Goal: Obtain resource: Download file/media

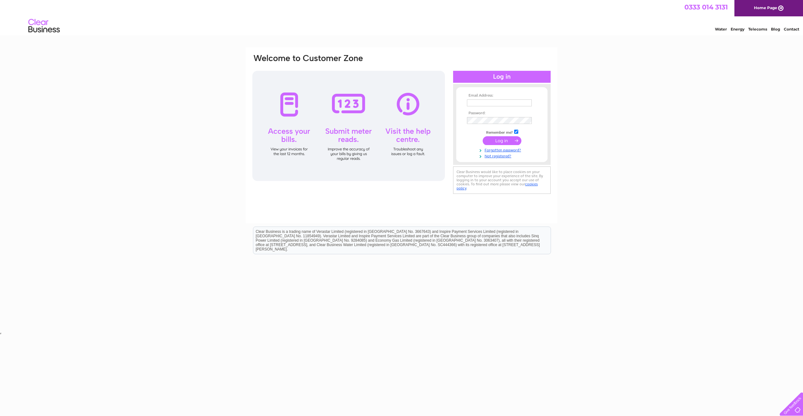
drag, startPoint x: 479, startPoint y: 103, endPoint x: 472, endPoint y: 104, distance: 6.7
click at [479, 104] on input "text" at bounding box center [499, 102] width 65 height 7
paste input "accounts_Payable_UK@hugoboss.com"
type input "accounts_Payable_UK@hugoboss.com"
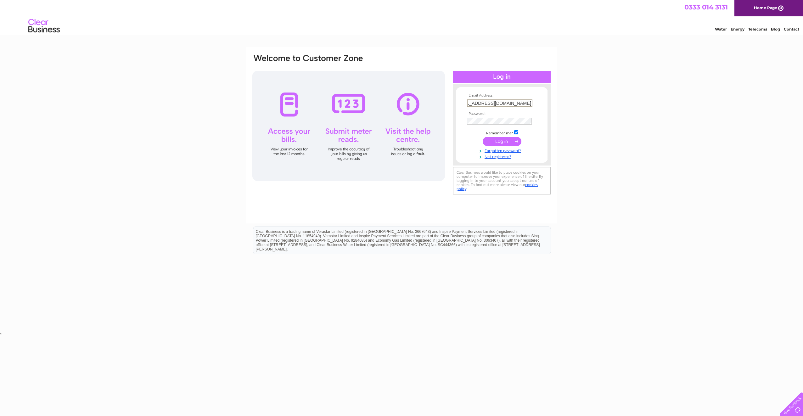
scroll to position [0, 0]
click at [502, 140] on input "submit" at bounding box center [502, 140] width 39 height 9
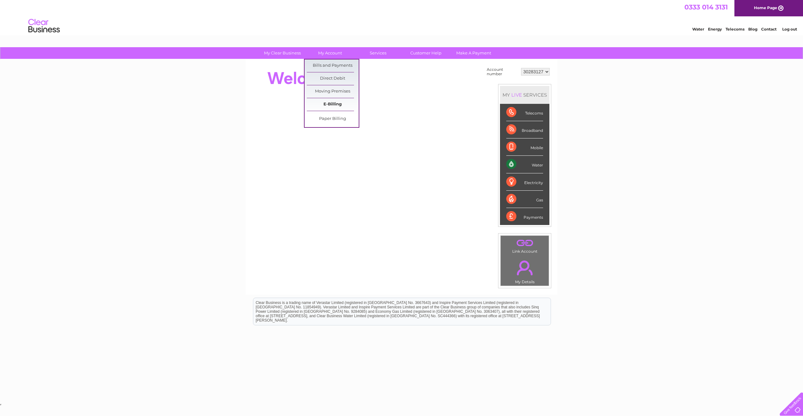
click at [335, 102] on link "E-Billing" at bounding box center [333, 104] width 52 height 13
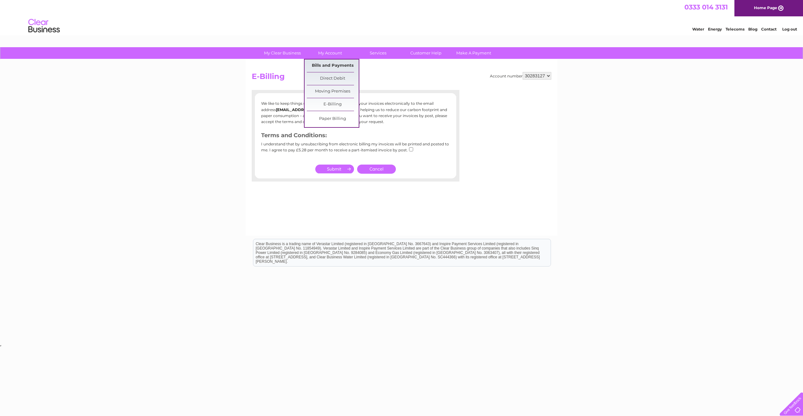
click at [334, 64] on link "Bills and Payments" at bounding box center [333, 65] width 52 height 13
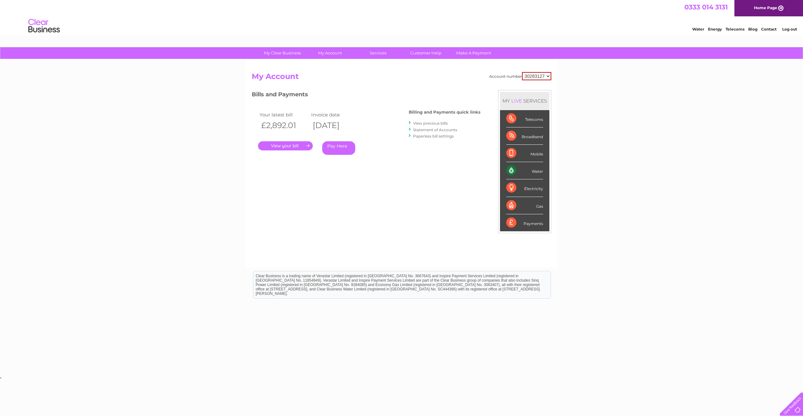
click at [436, 121] on link "View previous bills" at bounding box center [430, 123] width 35 height 5
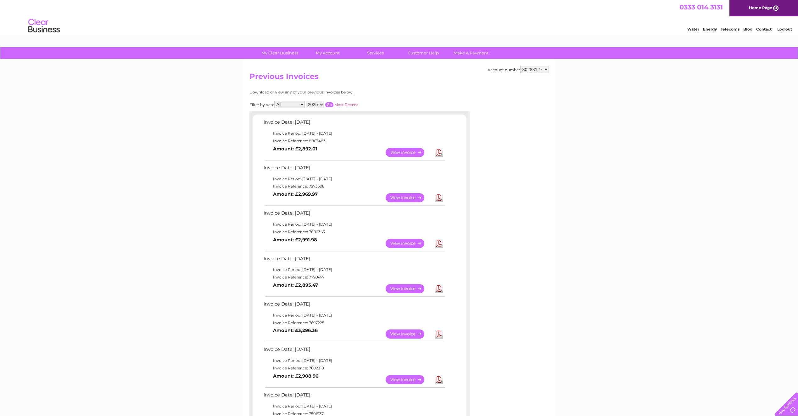
click at [442, 199] on link "Download" at bounding box center [439, 197] width 8 height 9
